Goal: Information Seeking & Learning: Learn about a topic

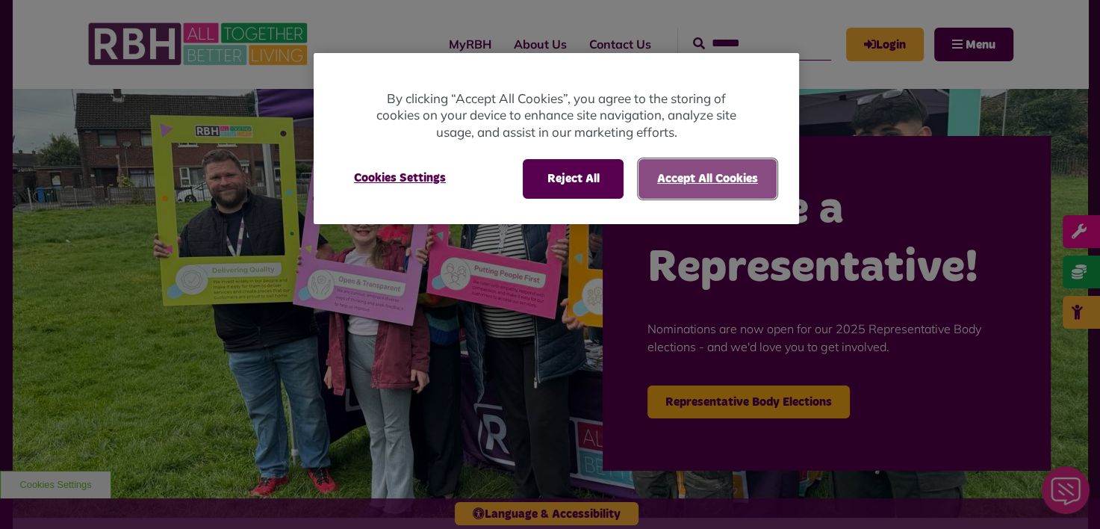
click at [657, 175] on button "Accept All Cookies" at bounding box center [708, 178] width 138 height 39
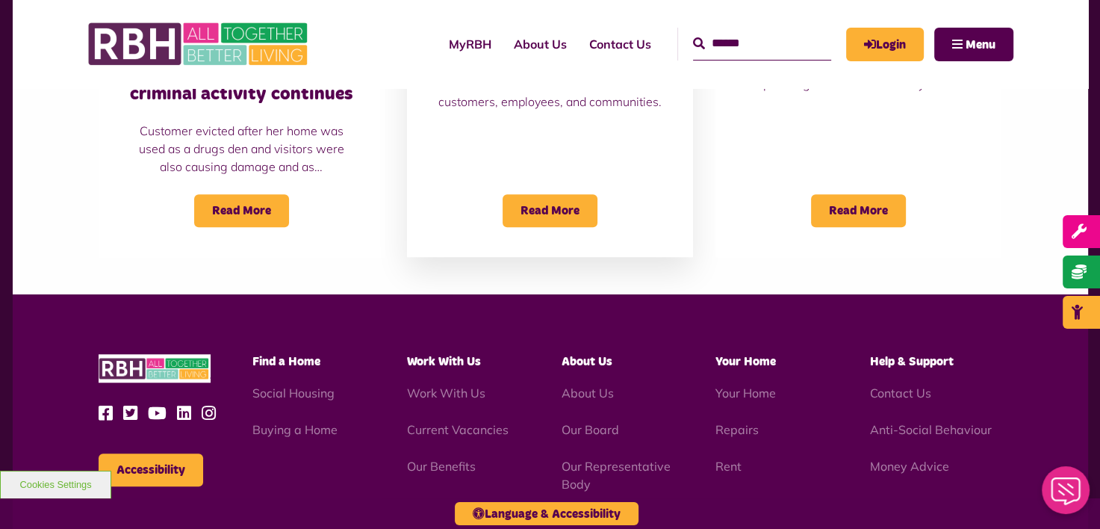
scroll to position [1508, 0]
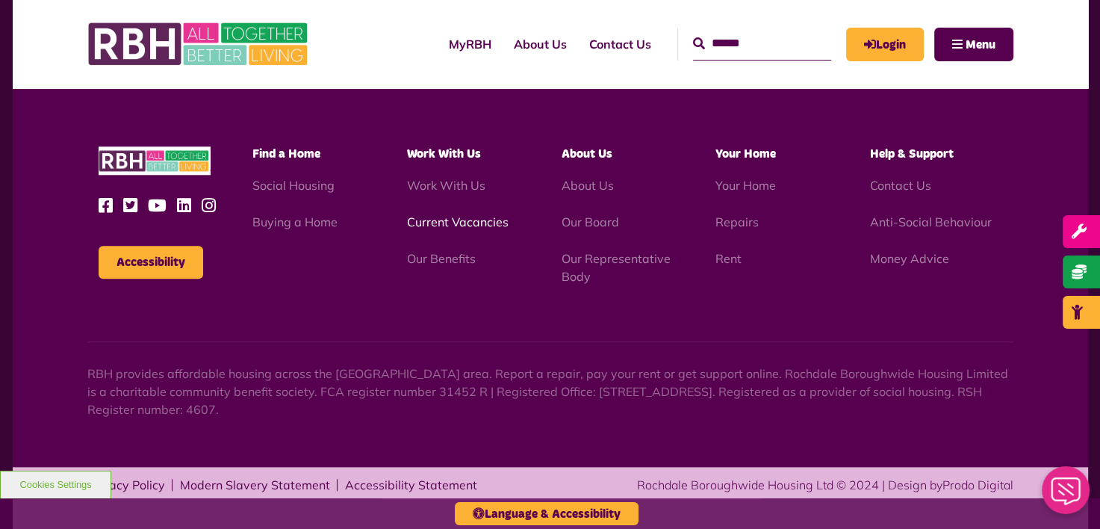
click at [464, 220] on link "Current Vacancies" at bounding box center [458, 221] width 102 height 15
